Goal: Task Accomplishment & Management: Manage account settings

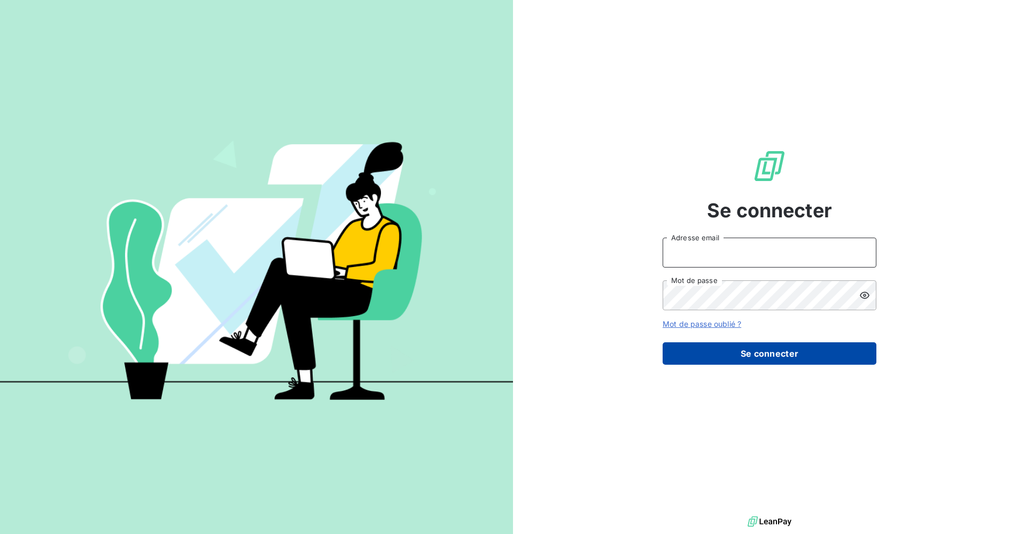
type input "[EMAIL_ADDRESS][DOMAIN_NAME]"
click at [771, 361] on button "Se connecter" at bounding box center [770, 354] width 214 height 22
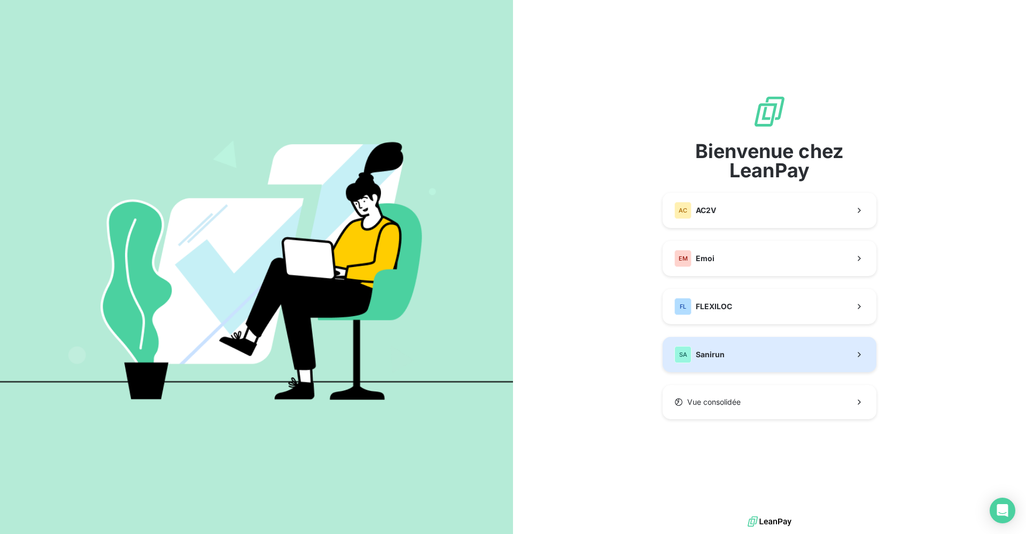
click at [747, 345] on button "SA Sanirun" at bounding box center [770, 354] width 214 height 35
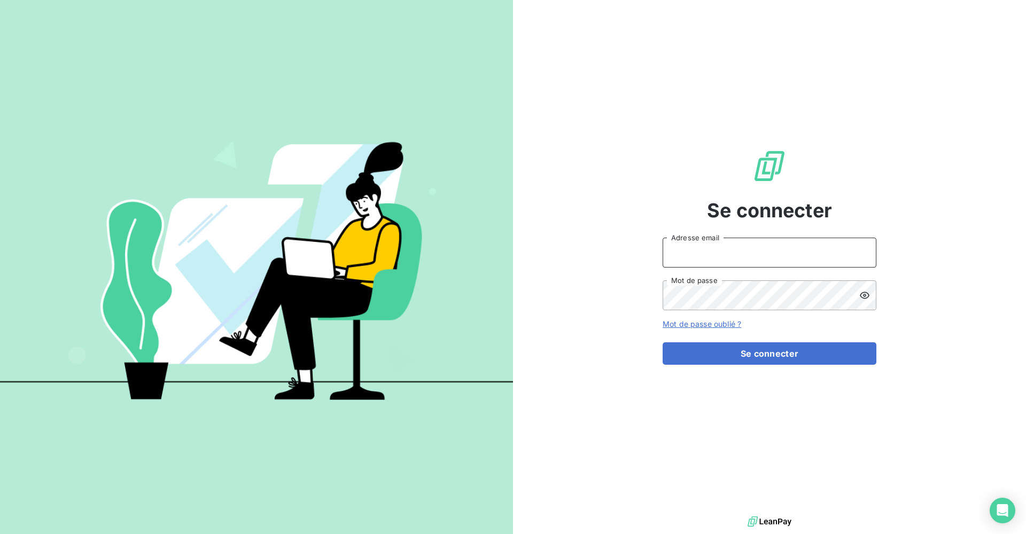
type input "[EMAIL_ADDRESS][DOMAIN_NAME]"
